Goal: Check status: Check status

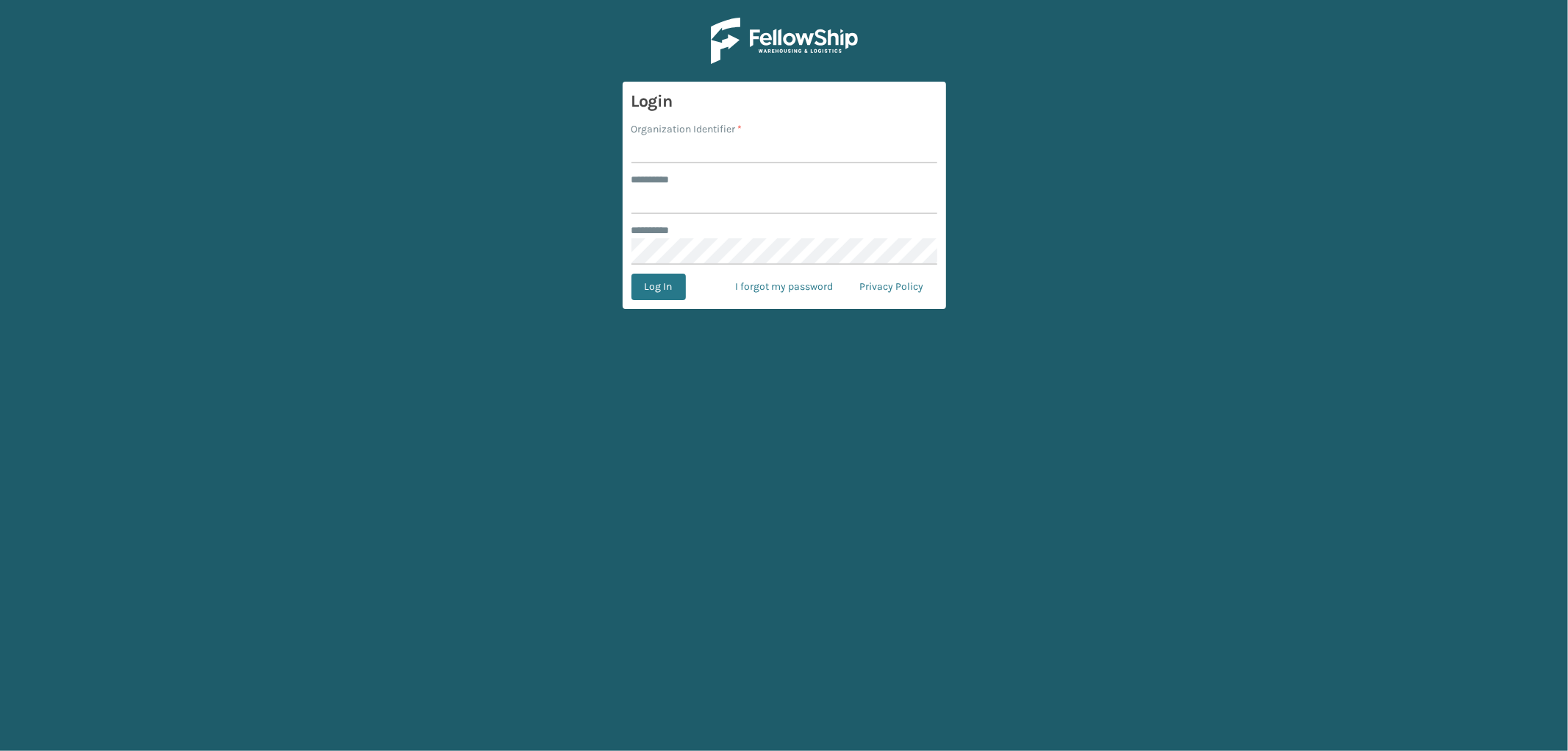
type input "*********"
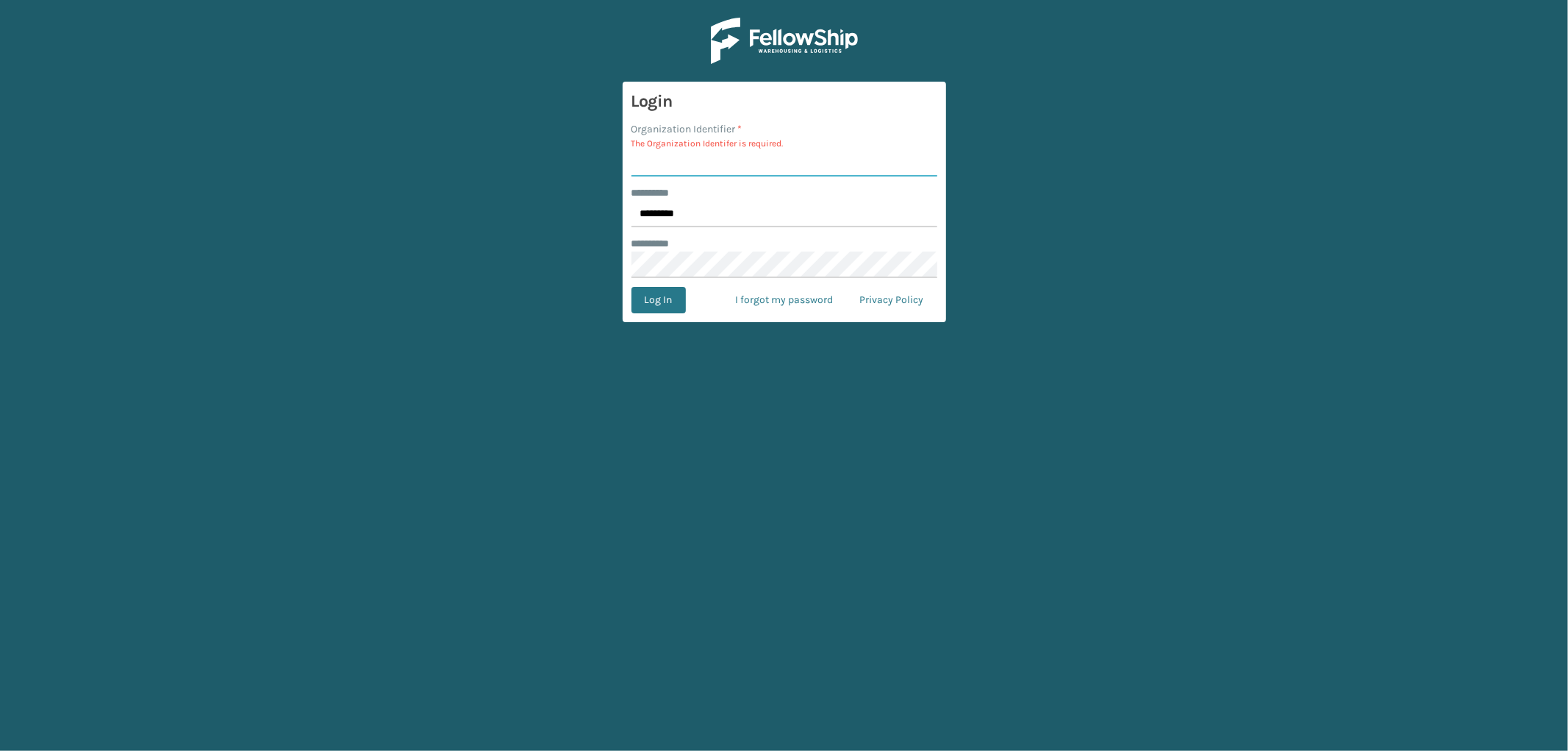
click at [675, 162] on input "Organization Identifier *" at bounding box center [784, 164] width 305 height 27
type input "SleepGeekz"
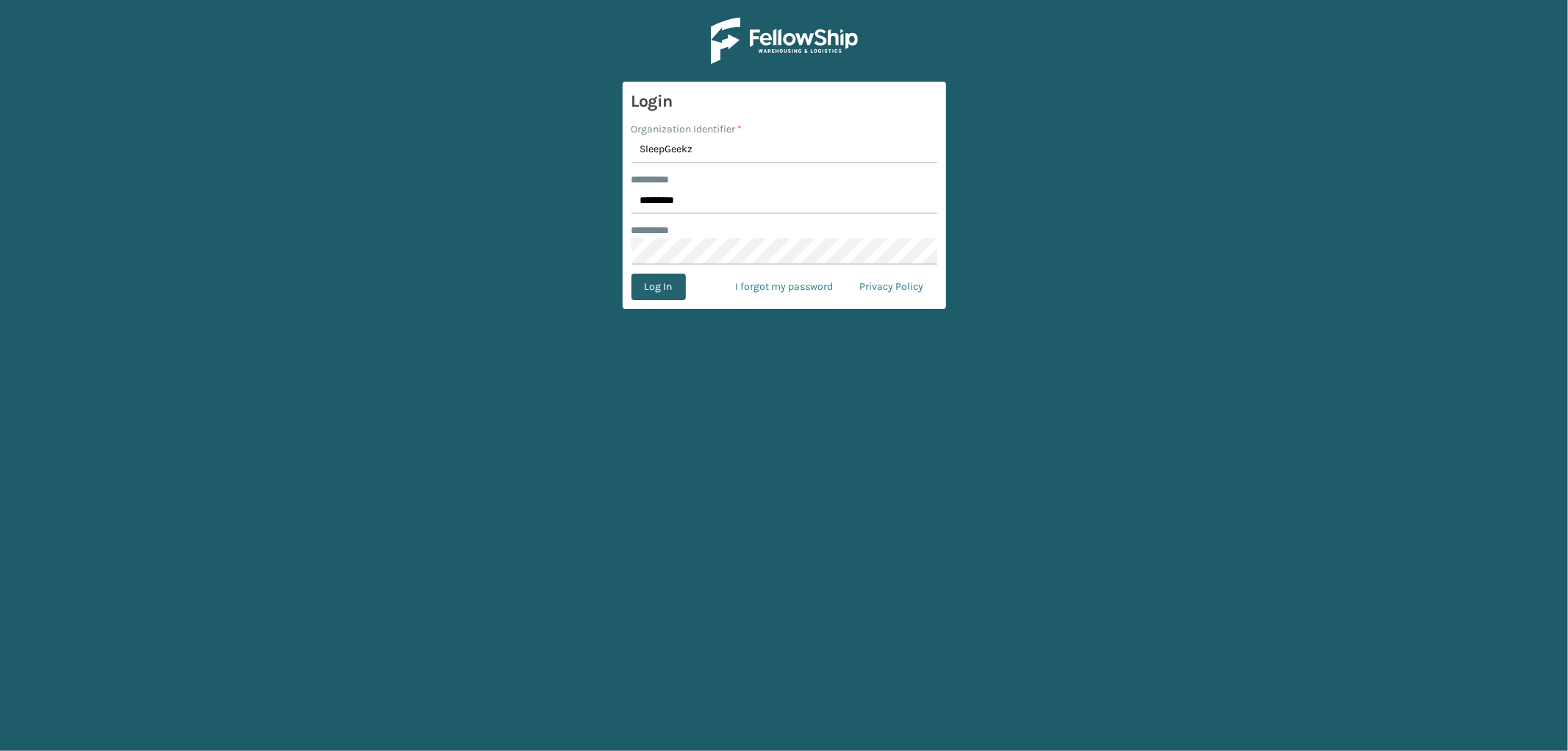
click at [670, 289] on button "Log In" at bounding box center [658, 287] width 54 height 27
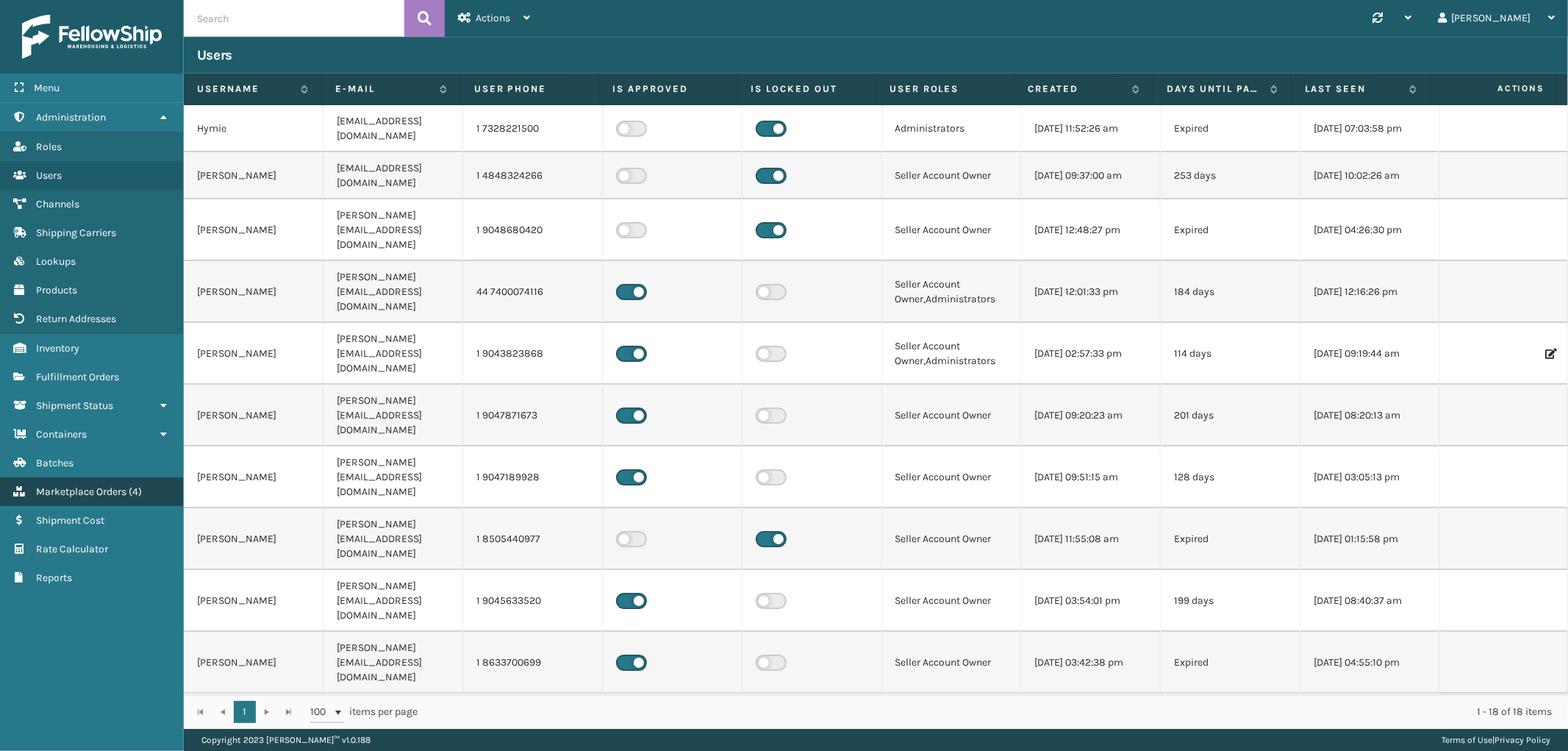
click at [114, 478] on link "Marketplace Orders ( 4 )" at bounding box center [91, 492] width 183 height 29
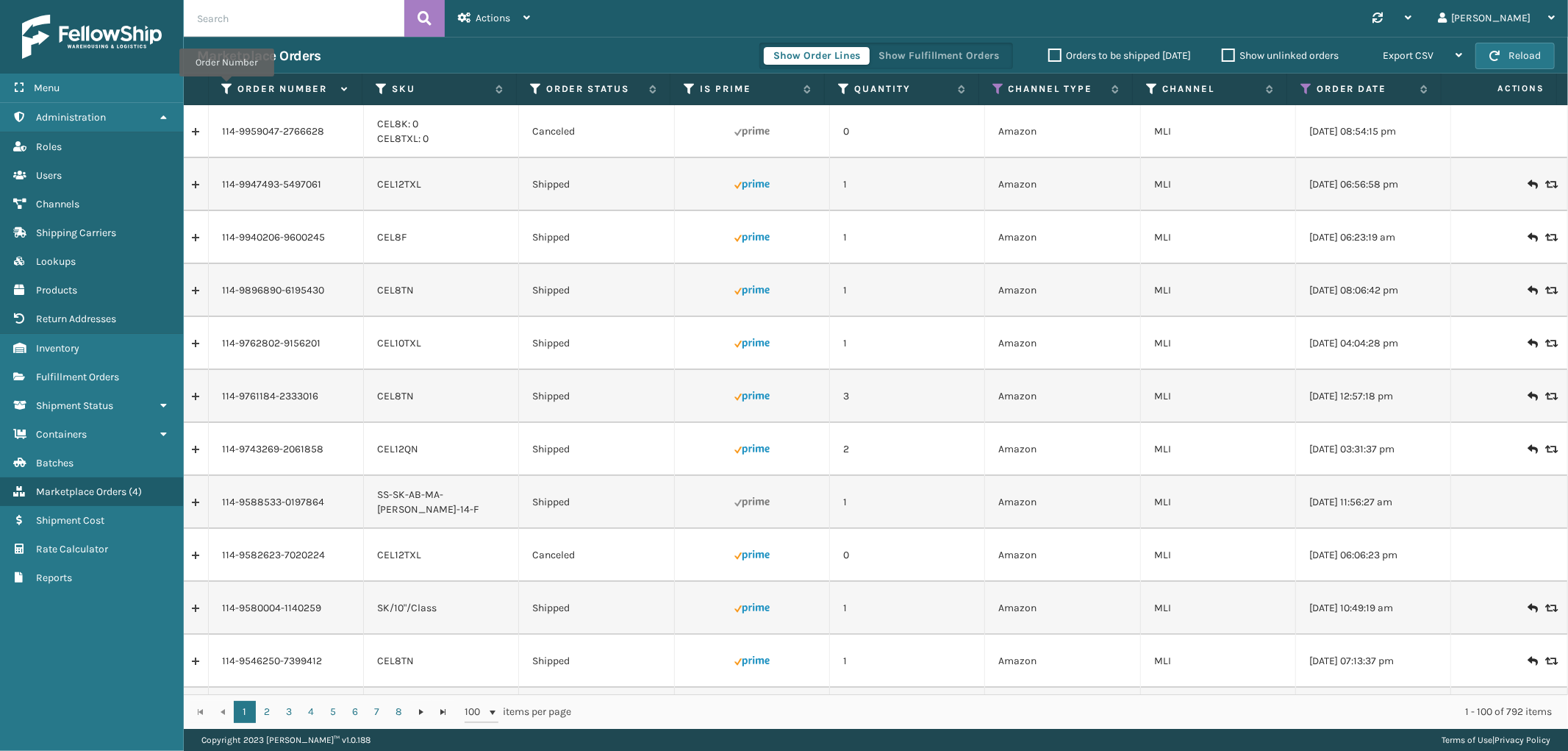
drag, startPoint x: 226, startPoint y: 87, endPoint x: 237, endPoint y: 115, distance: 30.1
click at [226, 86] on icon at bounding box center [227, 89] width 11 height 13
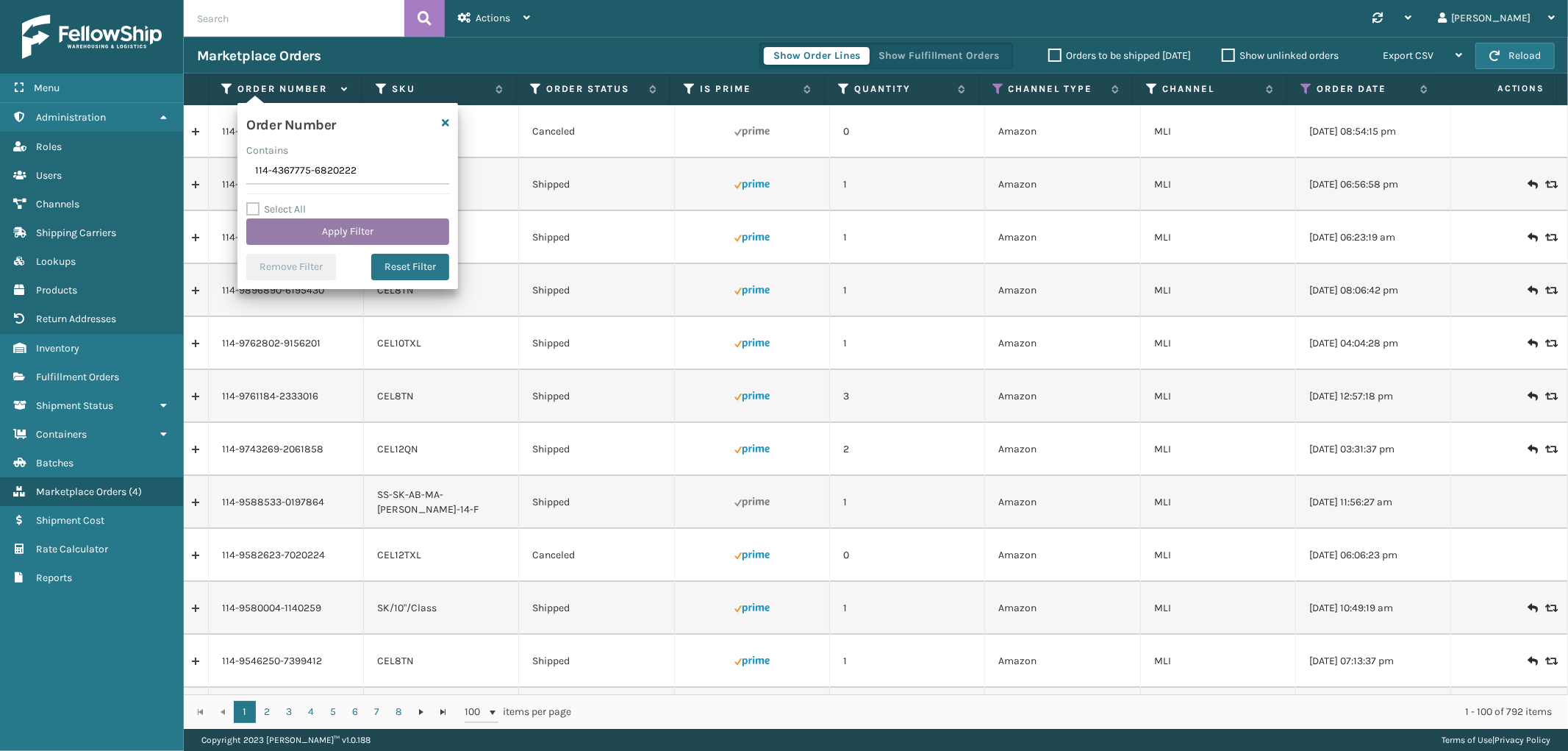
type input "114-4367775-6820222"
click at [300, 224] on button "Apply Filter" at bounding box center [347, 232] width 203 height 27
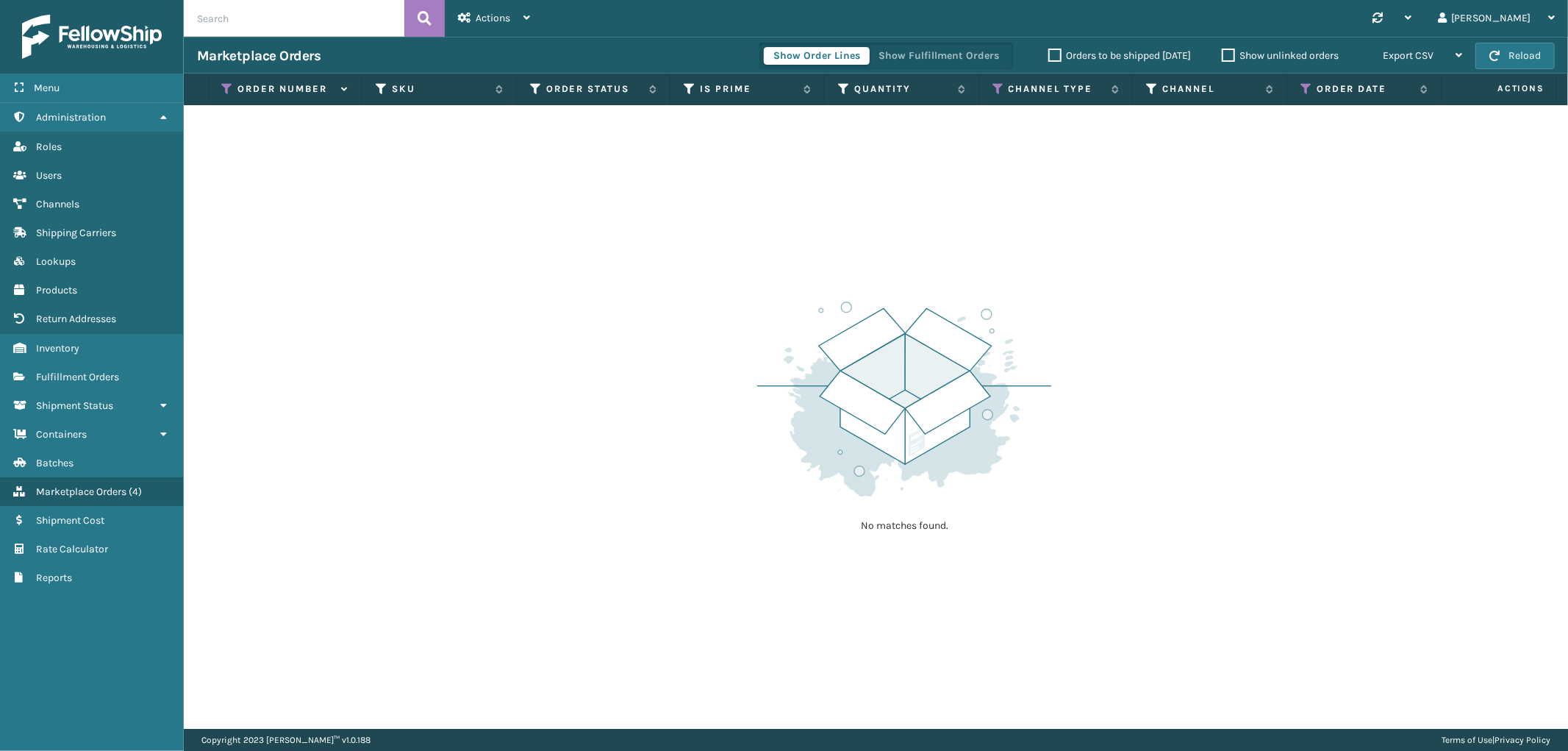
click at [1306, 95] on th "Order Date" at bounding box center [1364, 89] width 154 height 31
click at [500, 17] on span "Actions" at bounding box center [493, 17] width 34 height 12
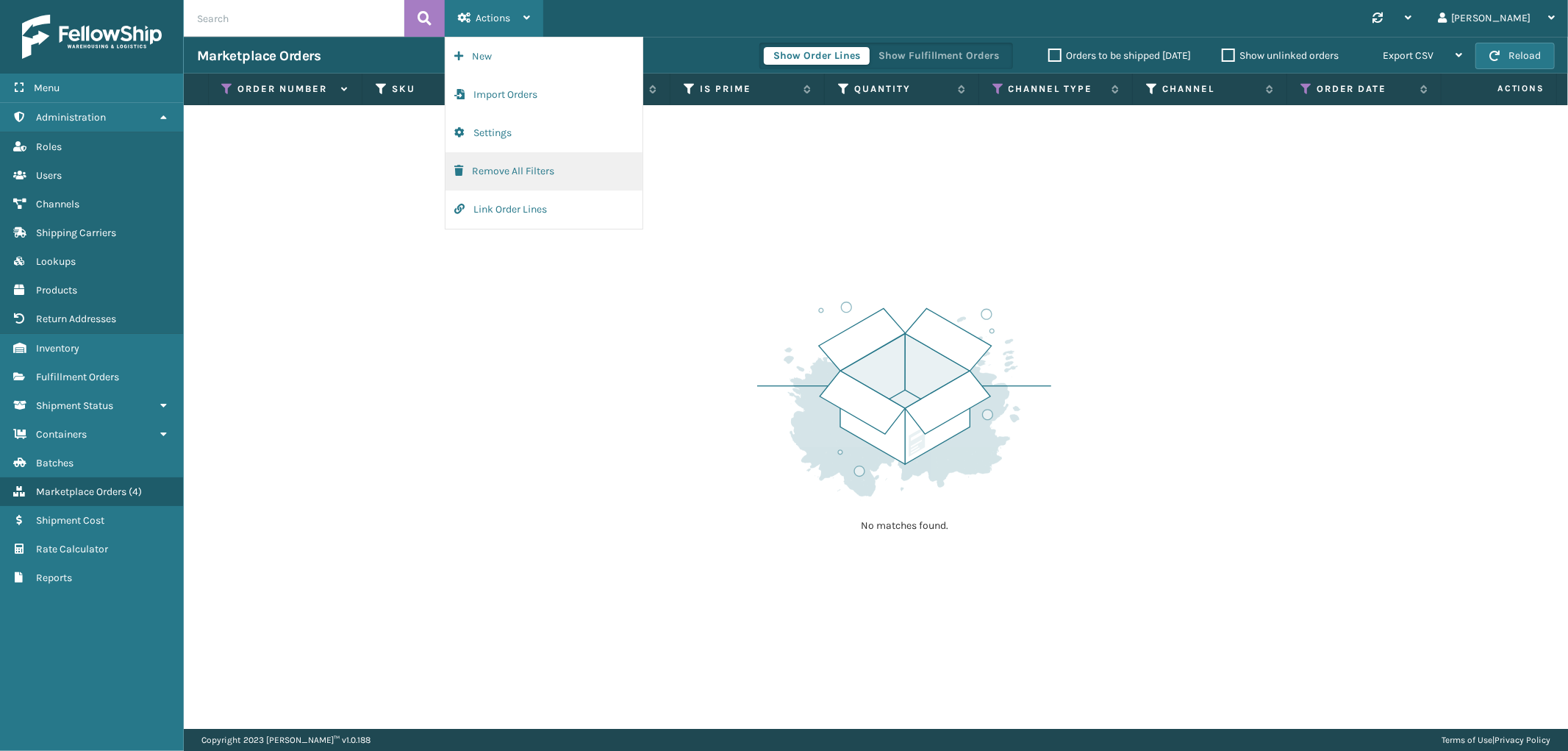
click at [507, 171] on button "Remove All Filters" at bounding box center [543, 171] width 197 height 38
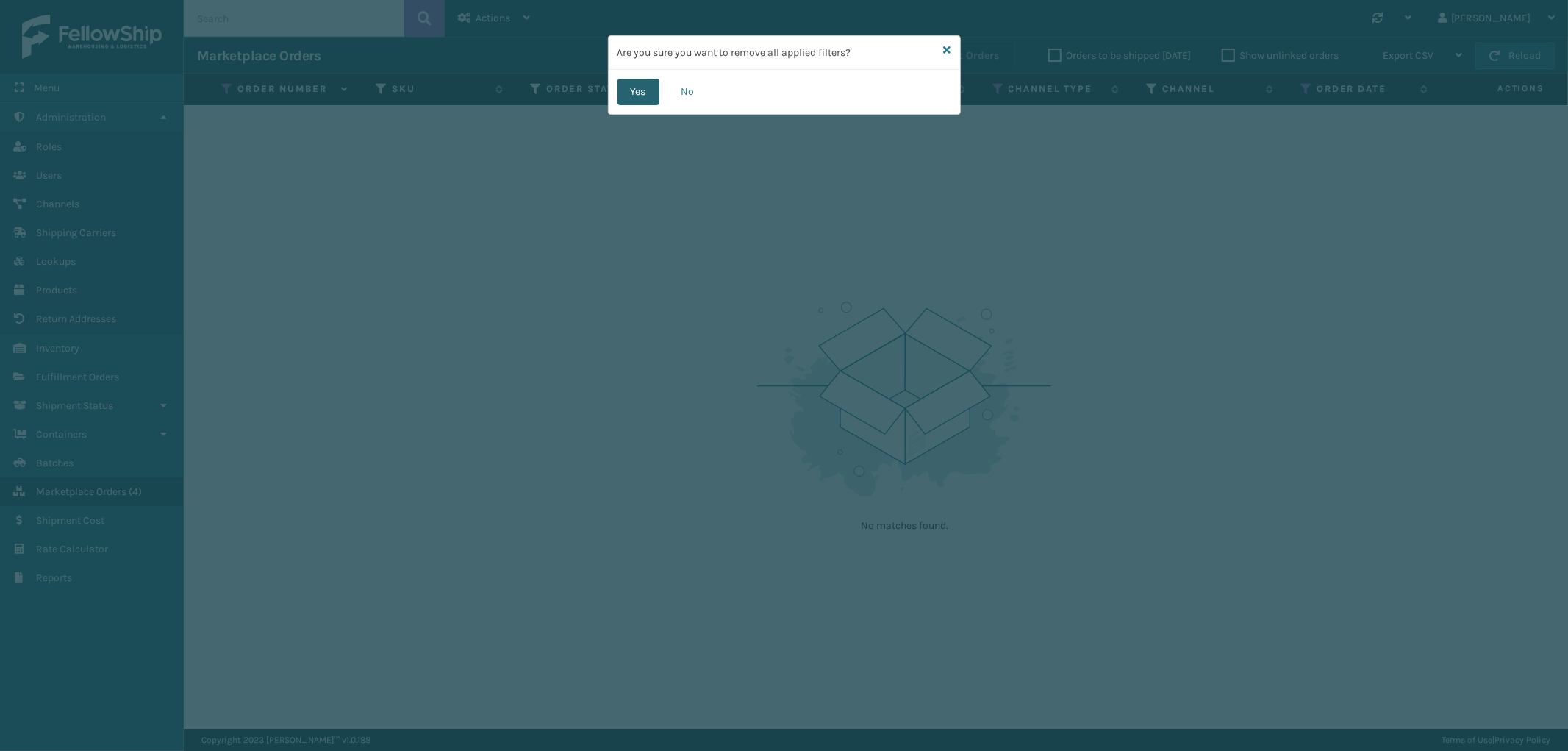
click at [628, 90] on button "Yes" at bounding box center [638, 92] width 42 height 27
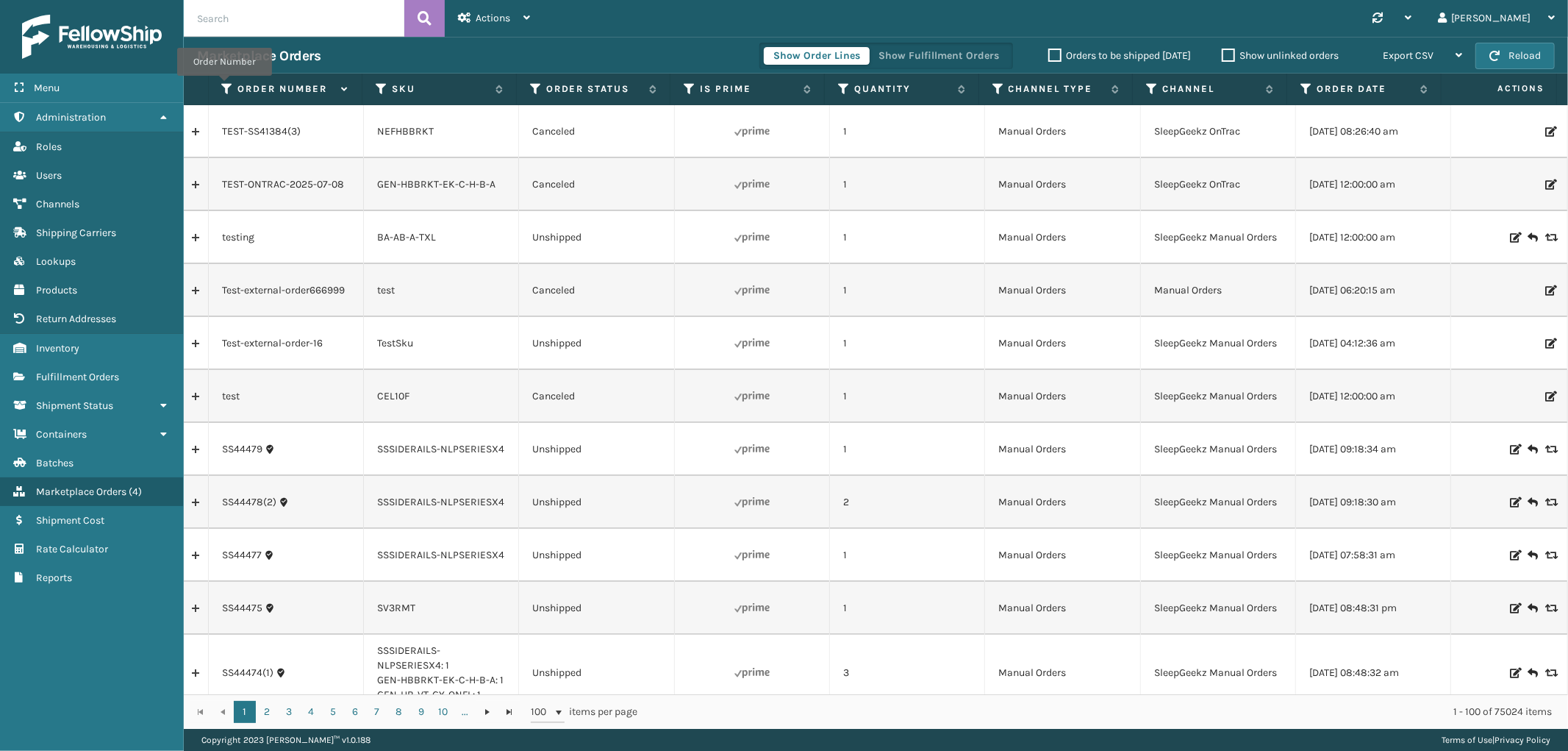
click at [225, 86] on icon at bounding box center [227, 89] width 11 height 13
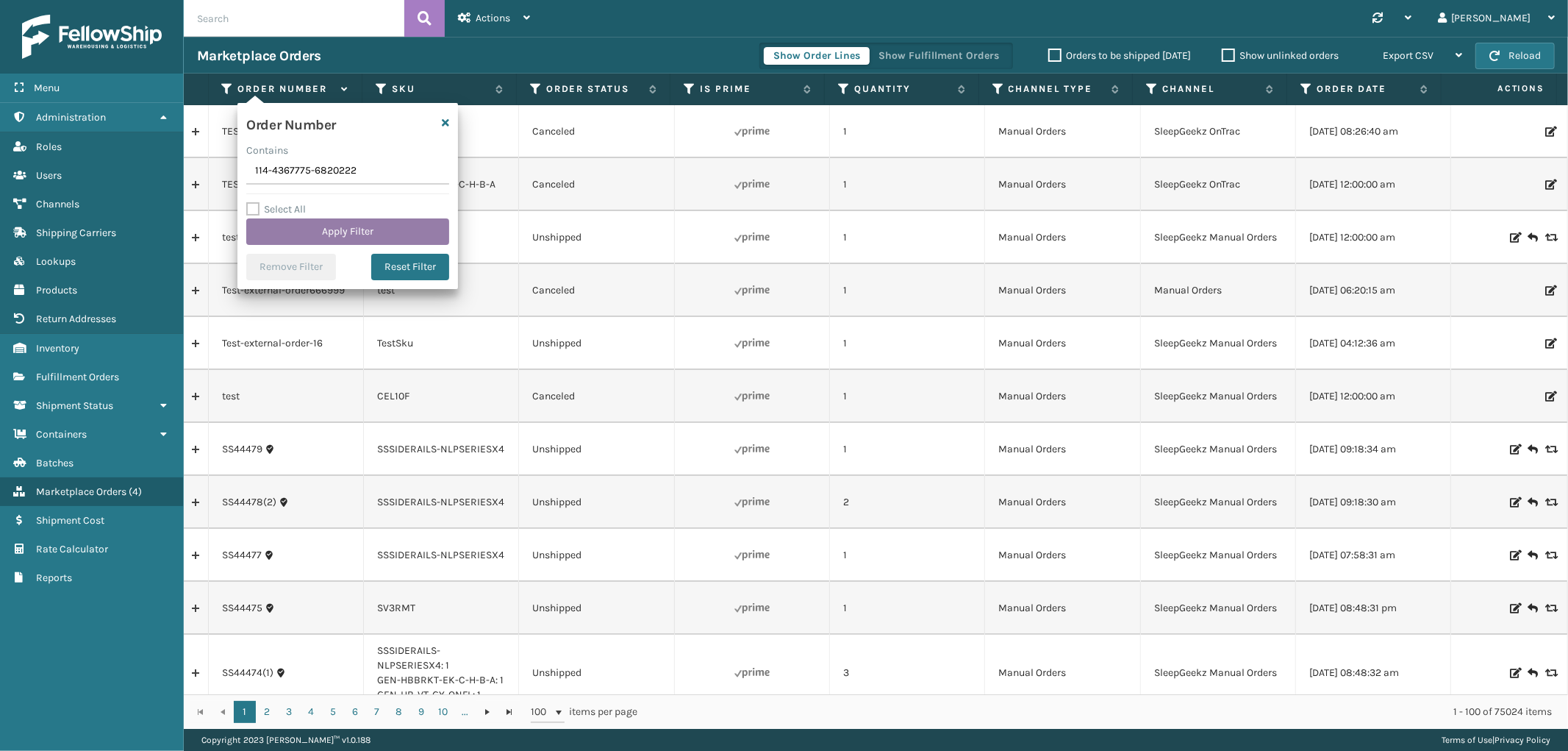
type input "114-4367775-6820222"
click at [329, 225] on button "Apply Filter" at bounding box center [347, 232] width 203 height 27
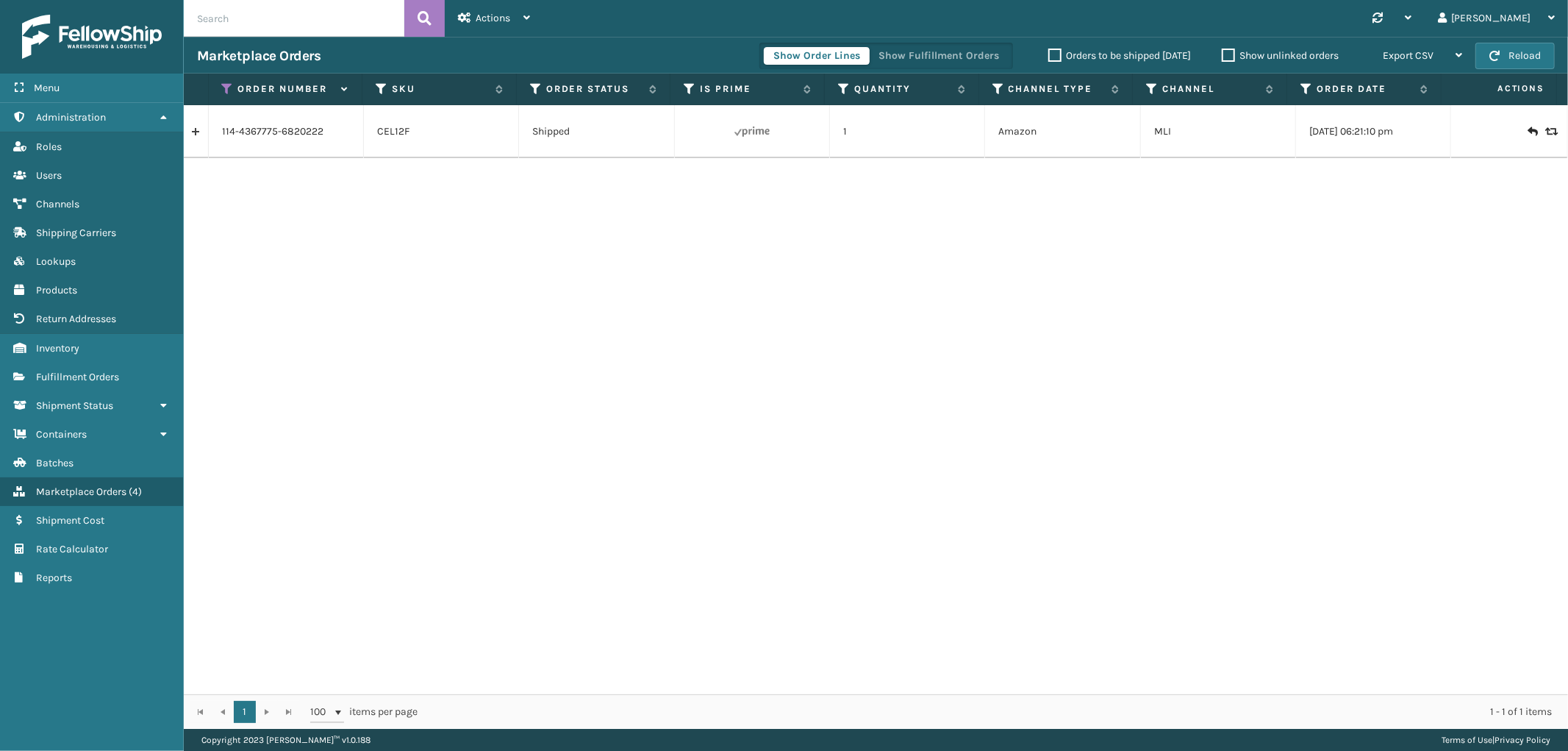
click at [196, 131] on link at bounding box center [196, 131] width 25 height 24
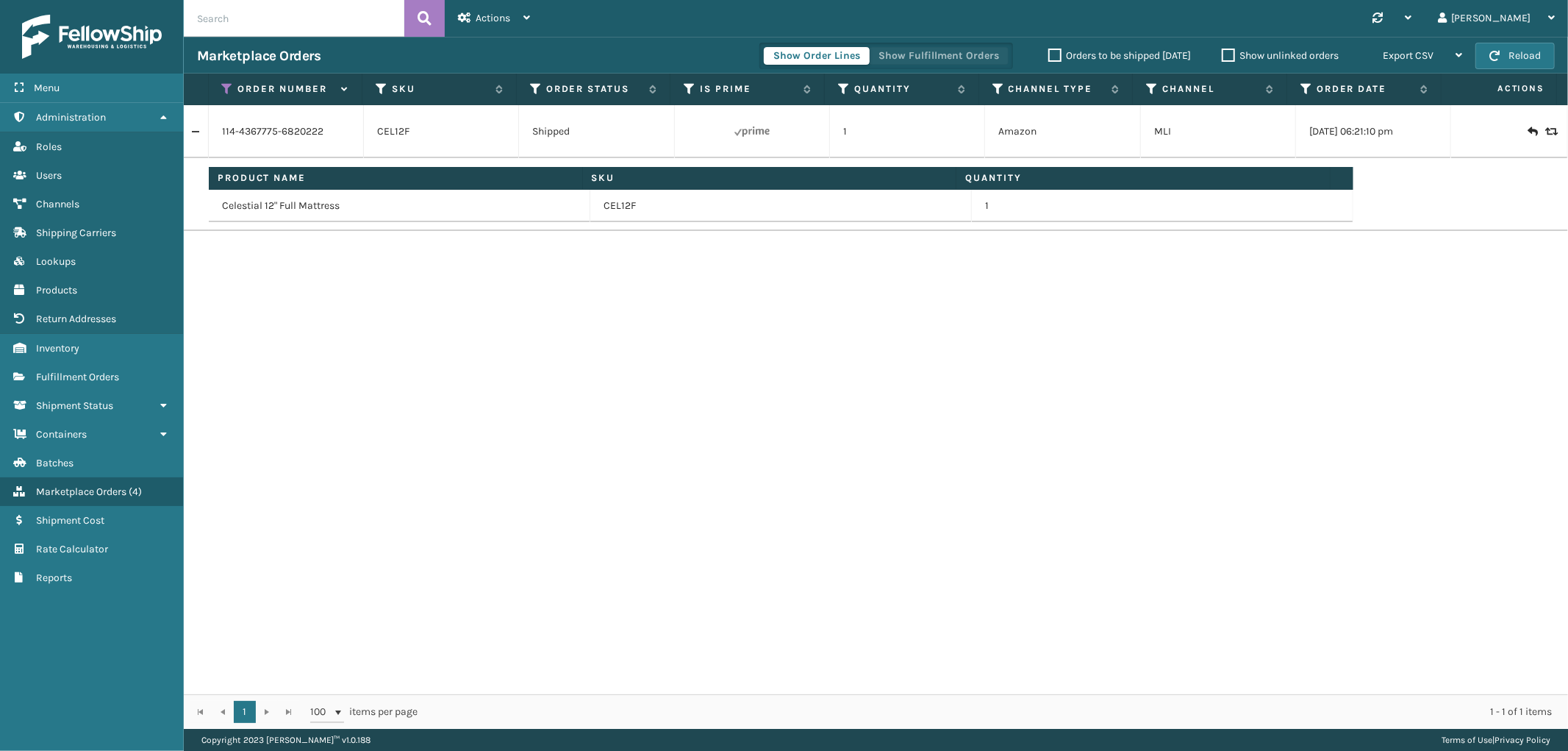
click at [939, 61] on button "Show Fulfillment Orders" at bounding box center [938, 55] width 140 height 18
